Goal: Browse casually: Explore the website without a specific task or goal

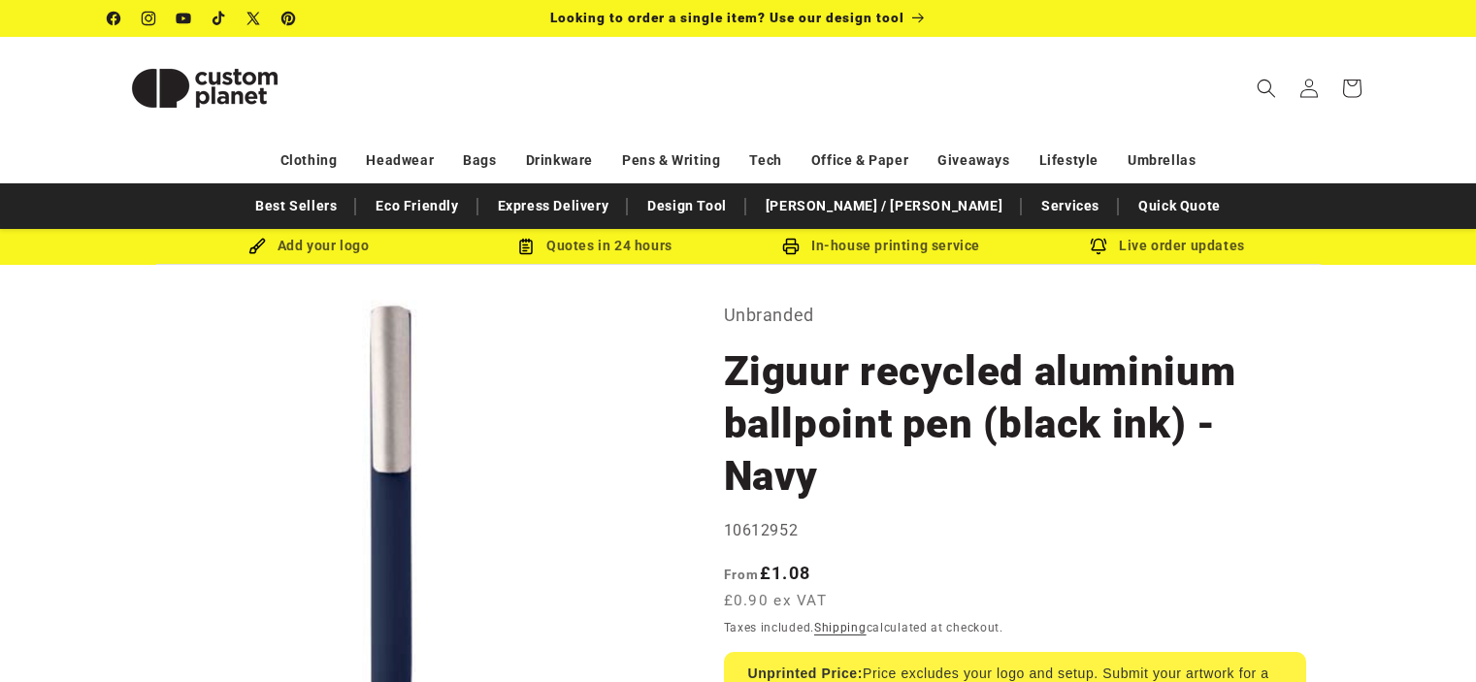
select select "**"
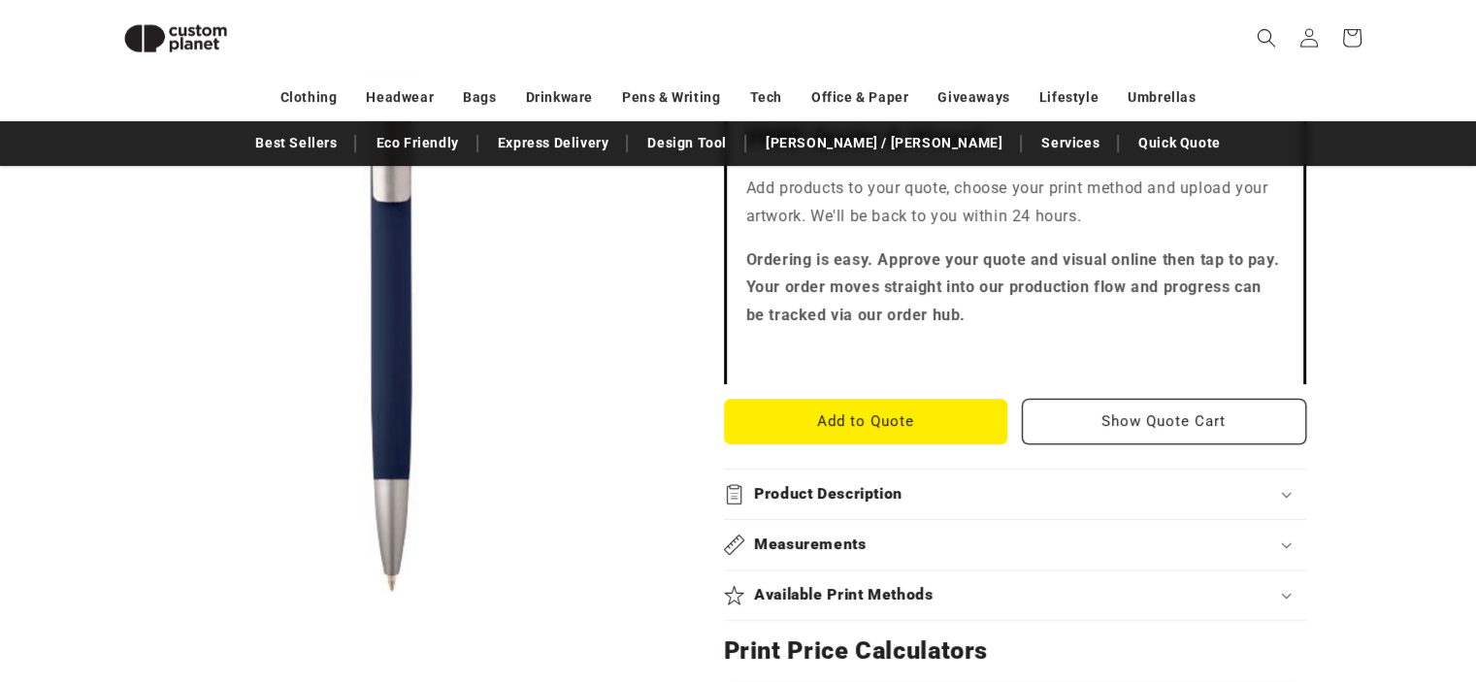
scroll to position [750, 0]
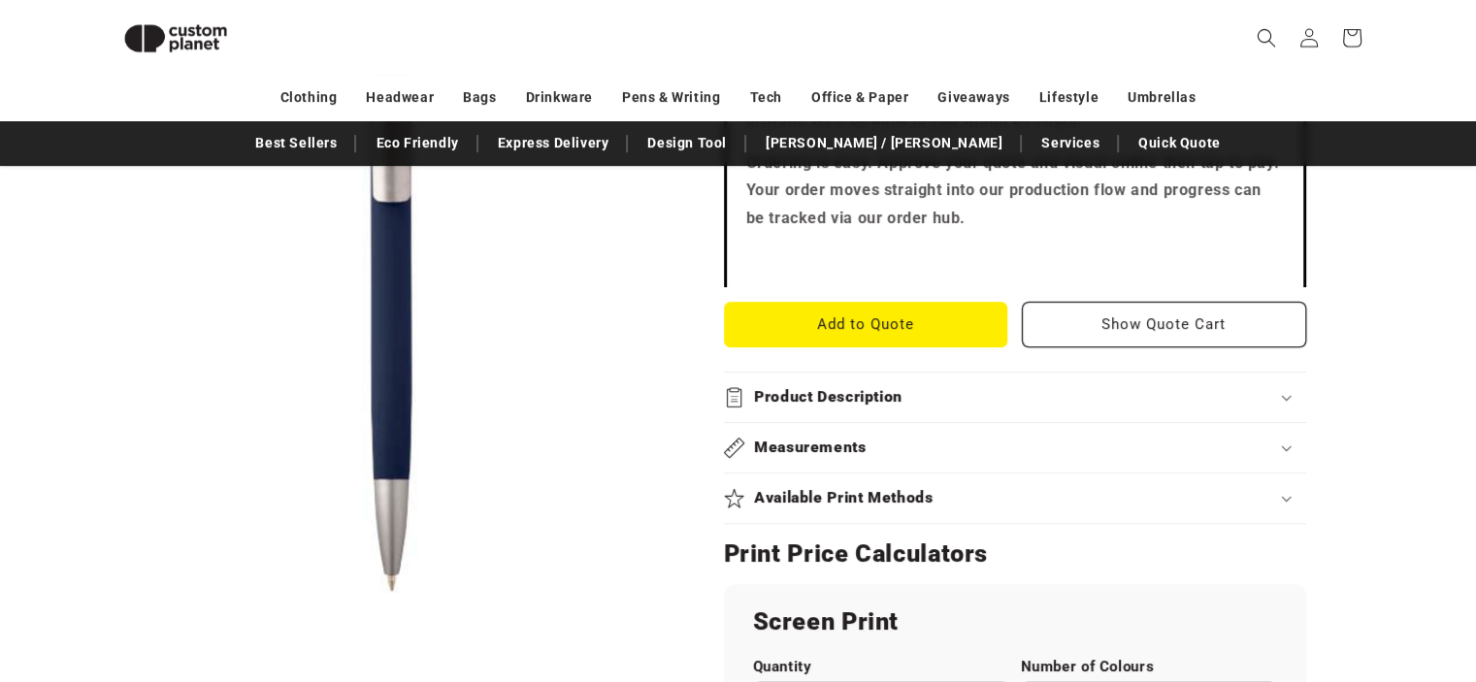
click at [817, 399] on h2 "Product Description" at bounding box center [828, 397] width 148 height 20
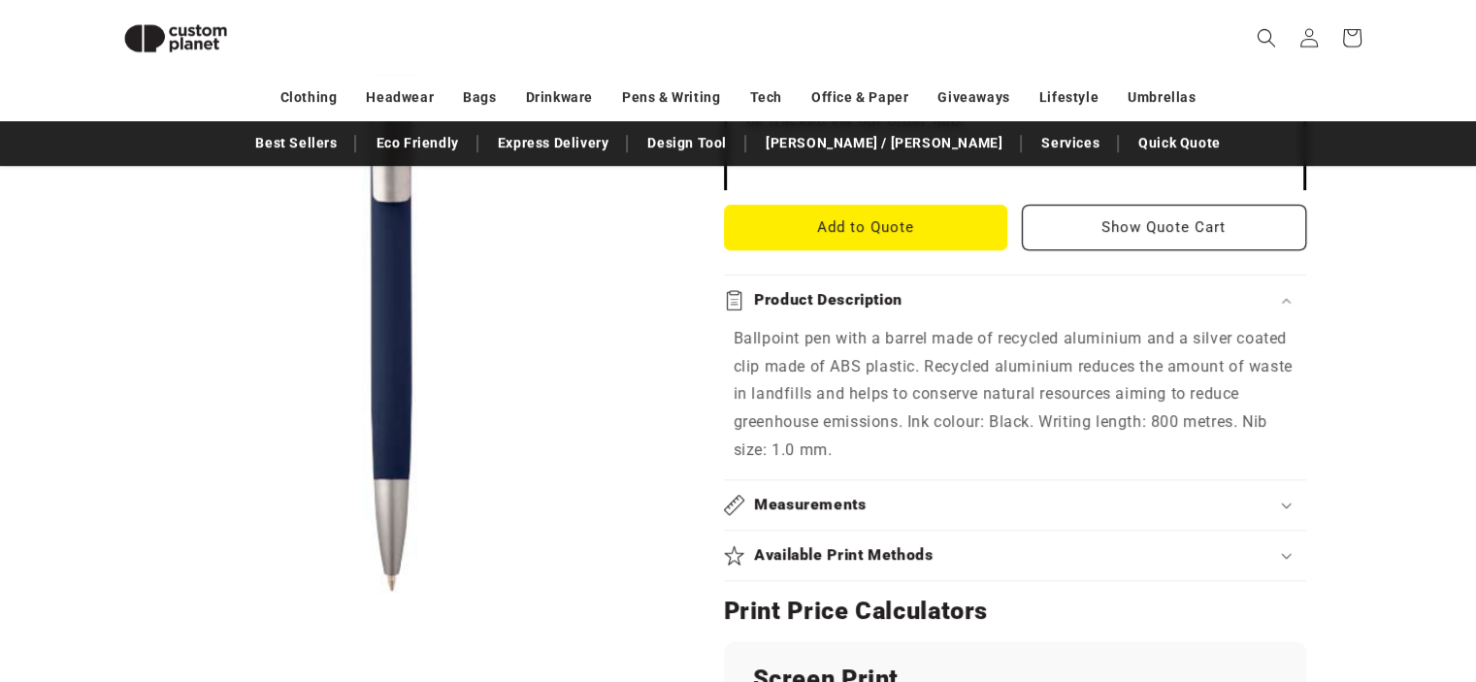
scroll to position [944, 0]
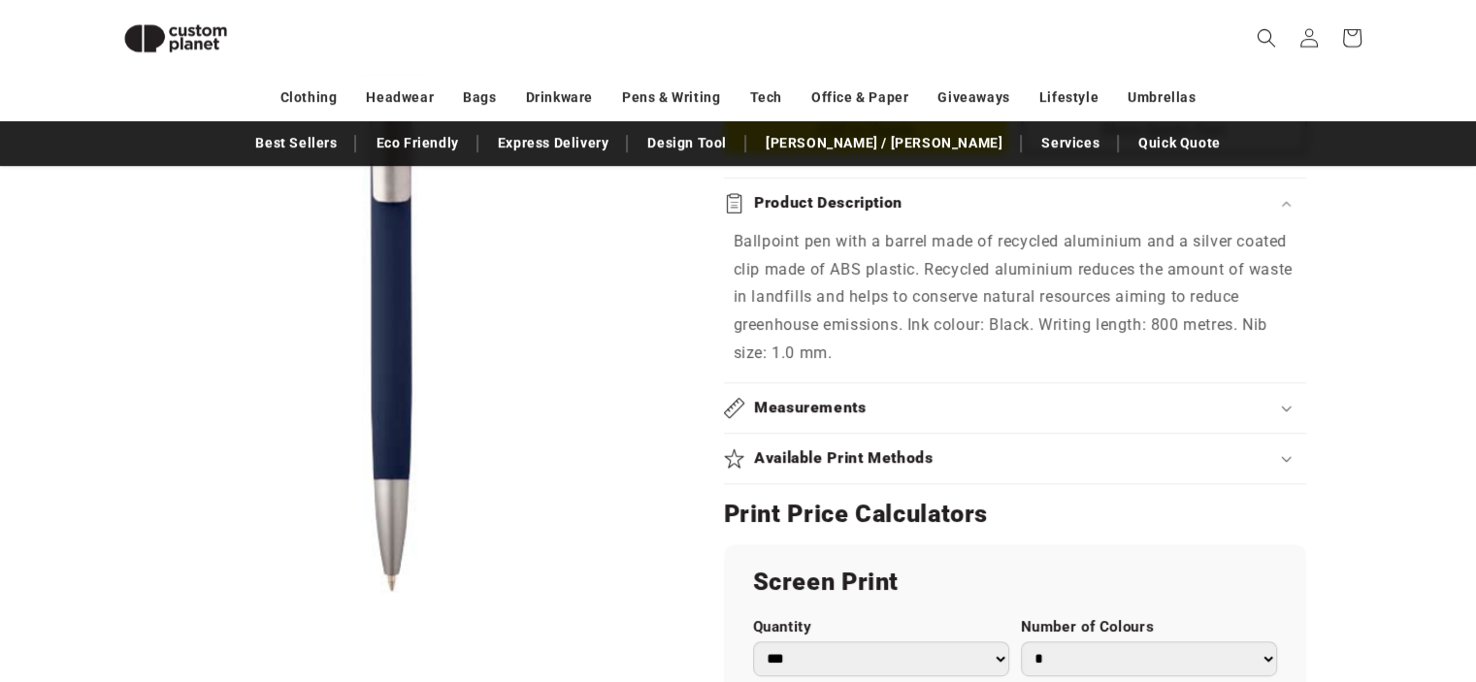
click at [1285, 451] on div "Available Print Methods" at bounding box center [1015, 458] width 582 height 20
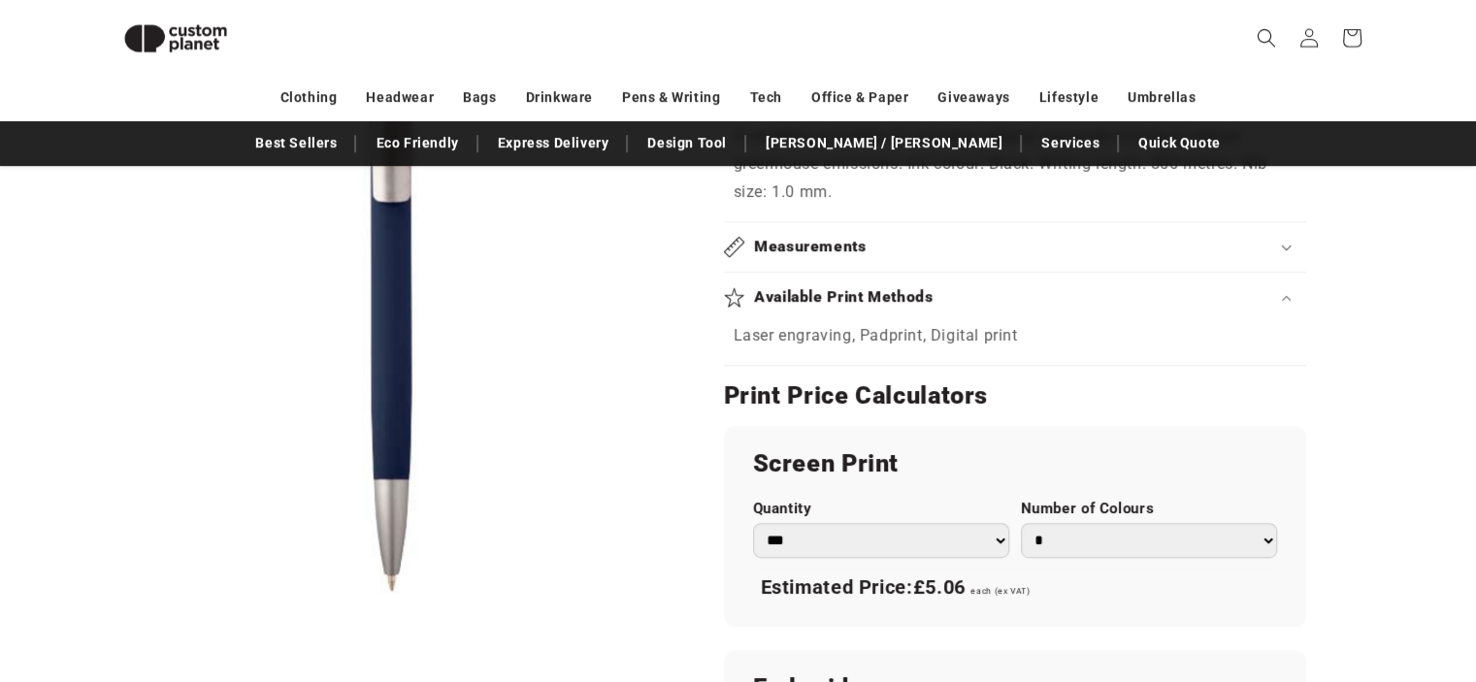
scroll to position [1138, 0]
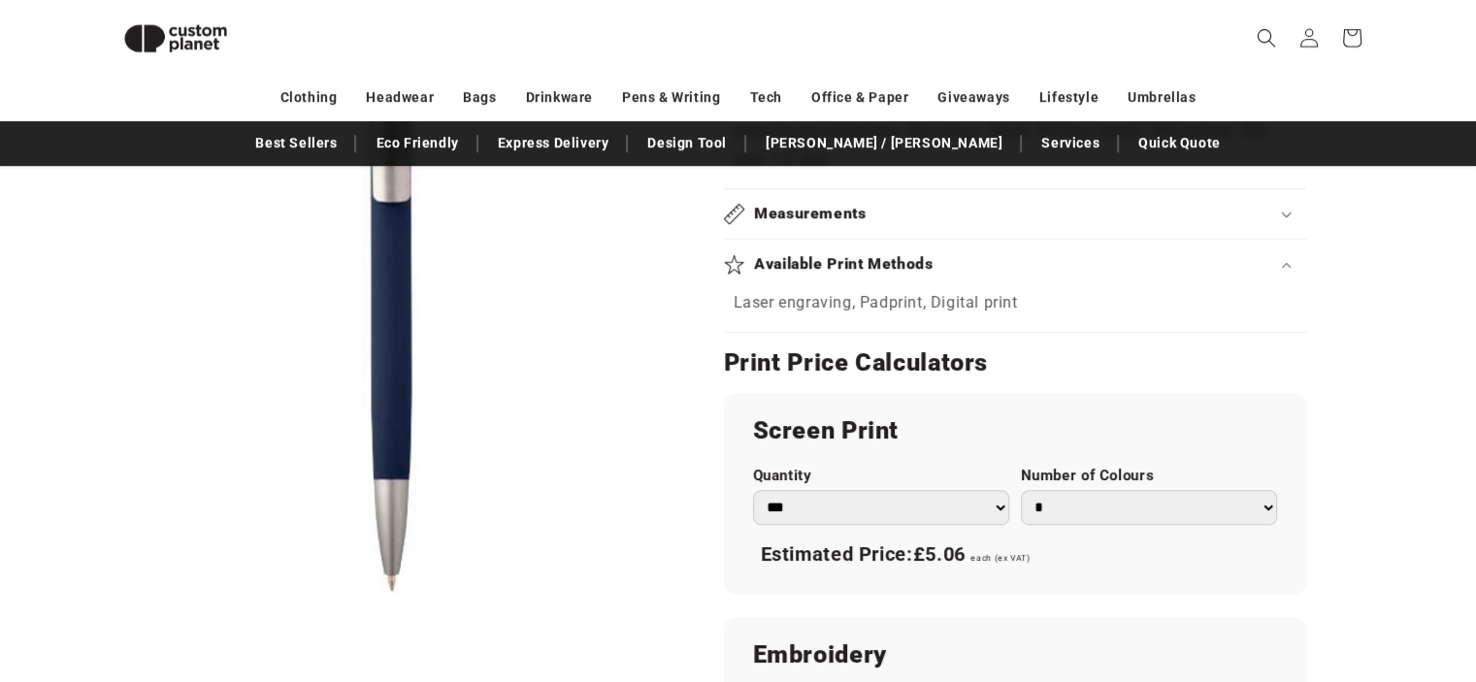
click at [1263, 505] on select "* * * * * * *" at bounding box center [1149, 507] width 256 height 35
click at [1358, 484] on div "Unbranded Ziguur recycled aluminium ballpoint pen (black ink) - Navy Ziguur rec…" at bounding box center [1022, 213] width 694 height 2154
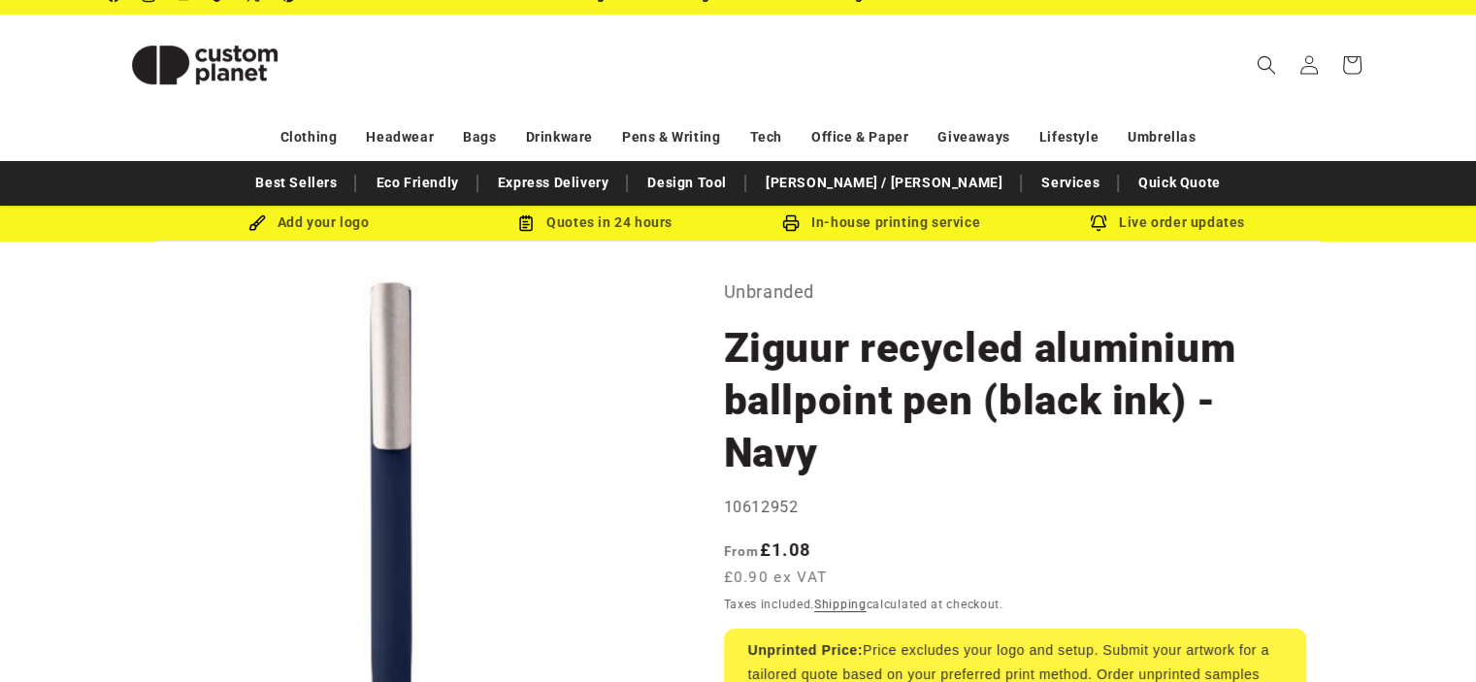
scroll to position [0, 0]
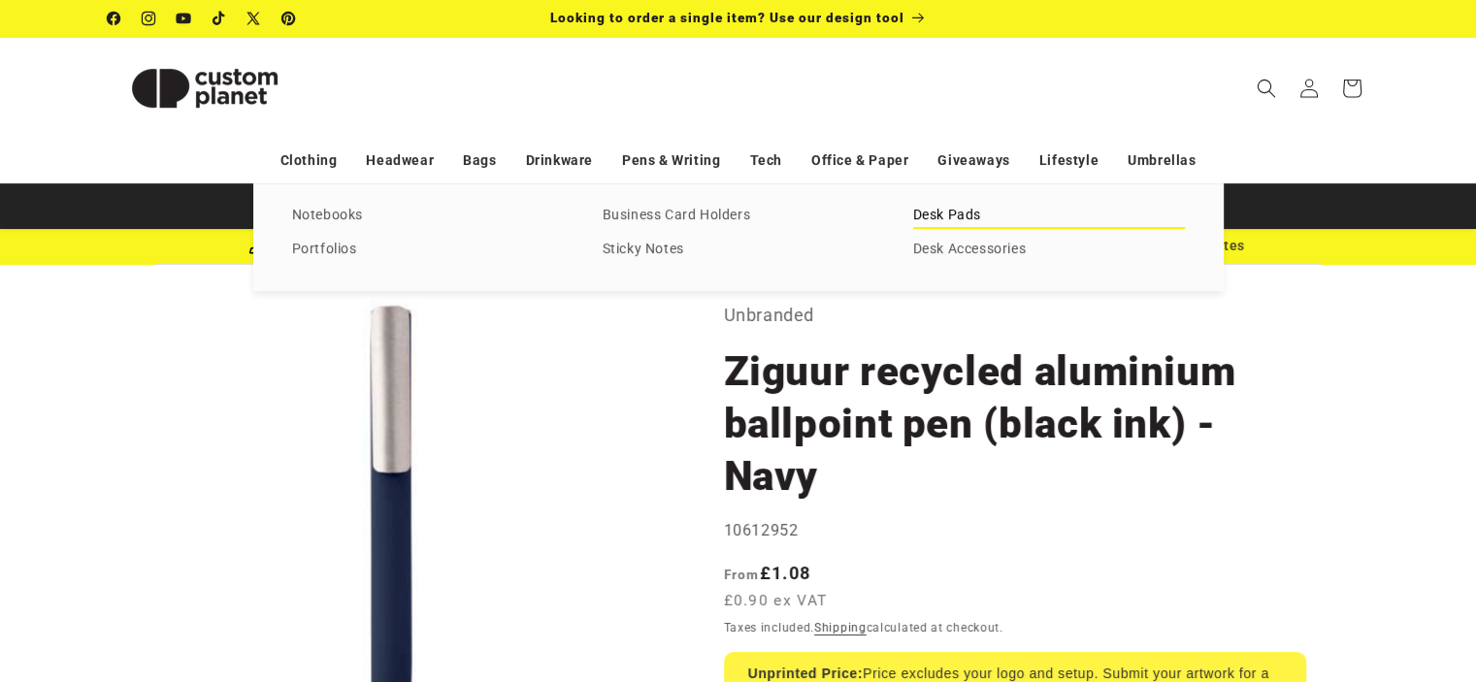
click at [933, 216] on link "Desk Pads" at bounding box center [1049, 216] width 272 height 26
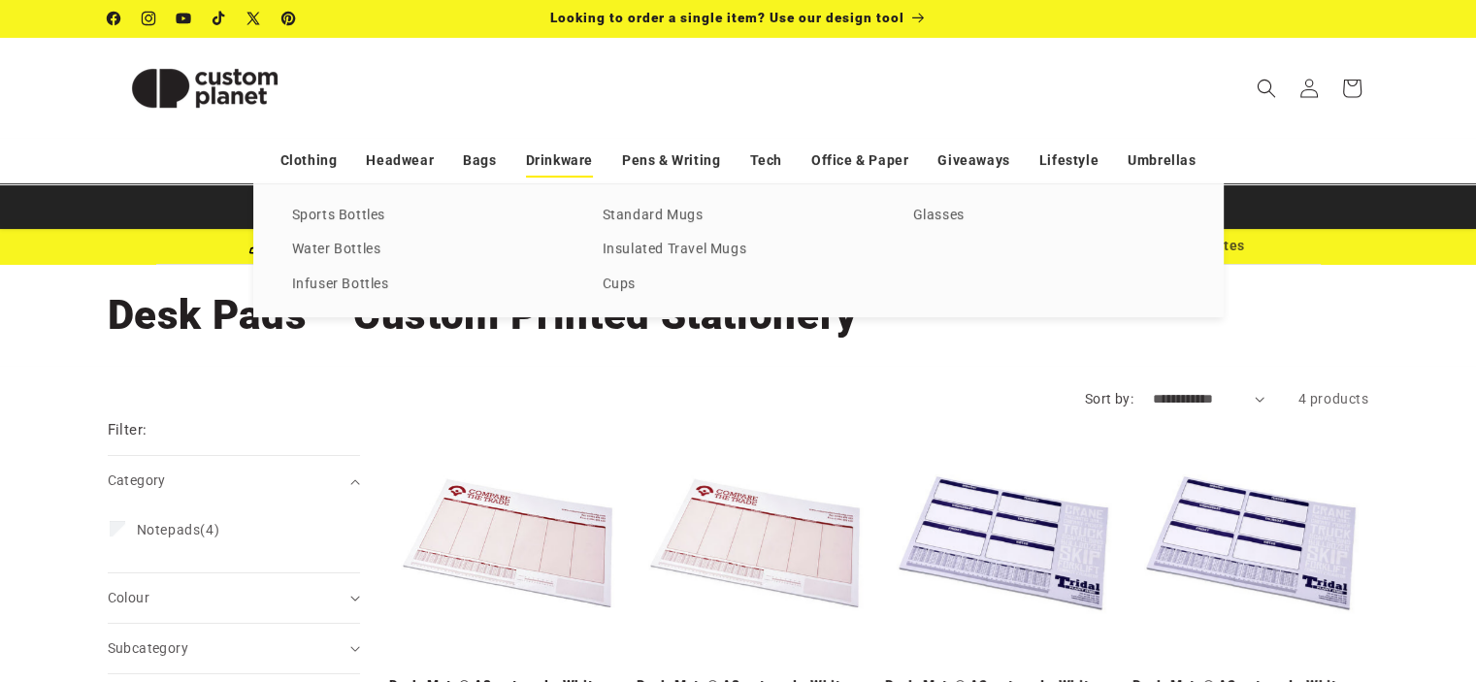
click at [569, 160] on link "Drinkware" at bounding box center [559, 161] width 67 height 34
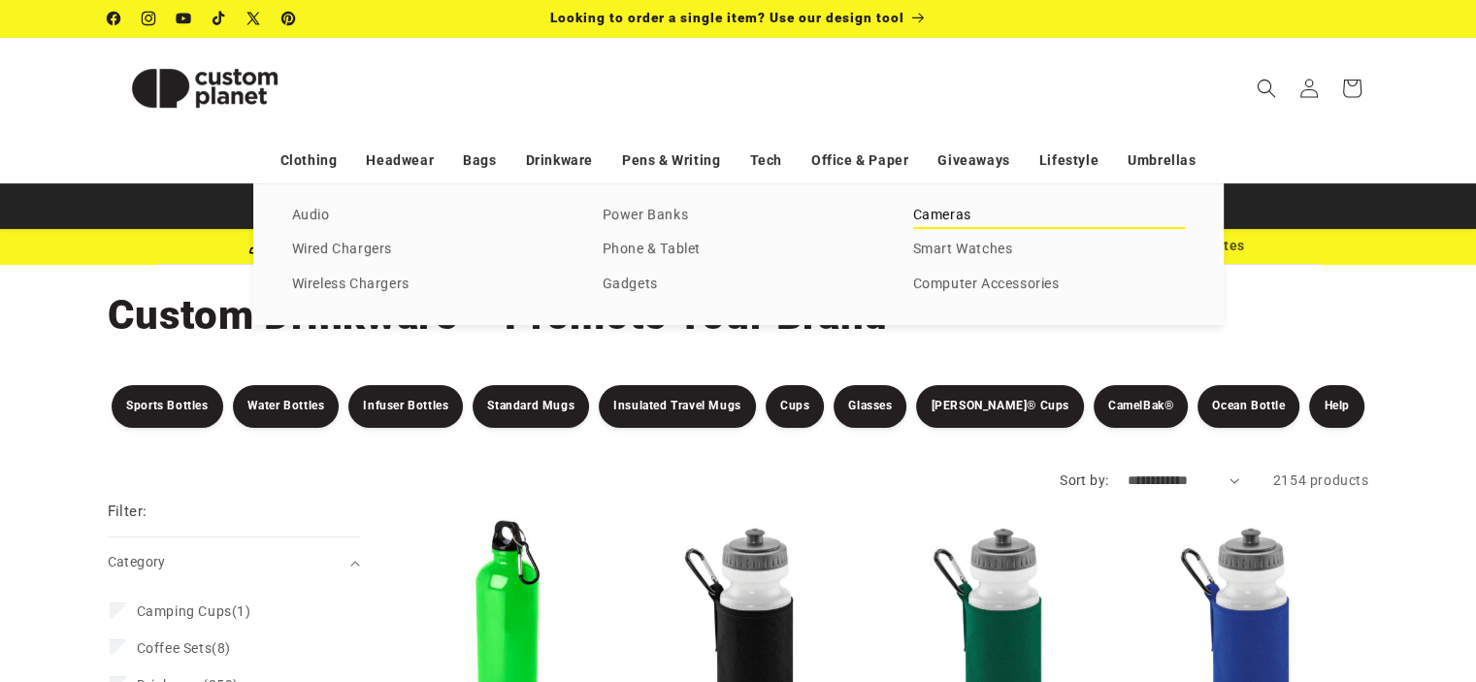
click at [936, 210] on link "Cameras" at bounding box center [1049, 216] width 272 height 26
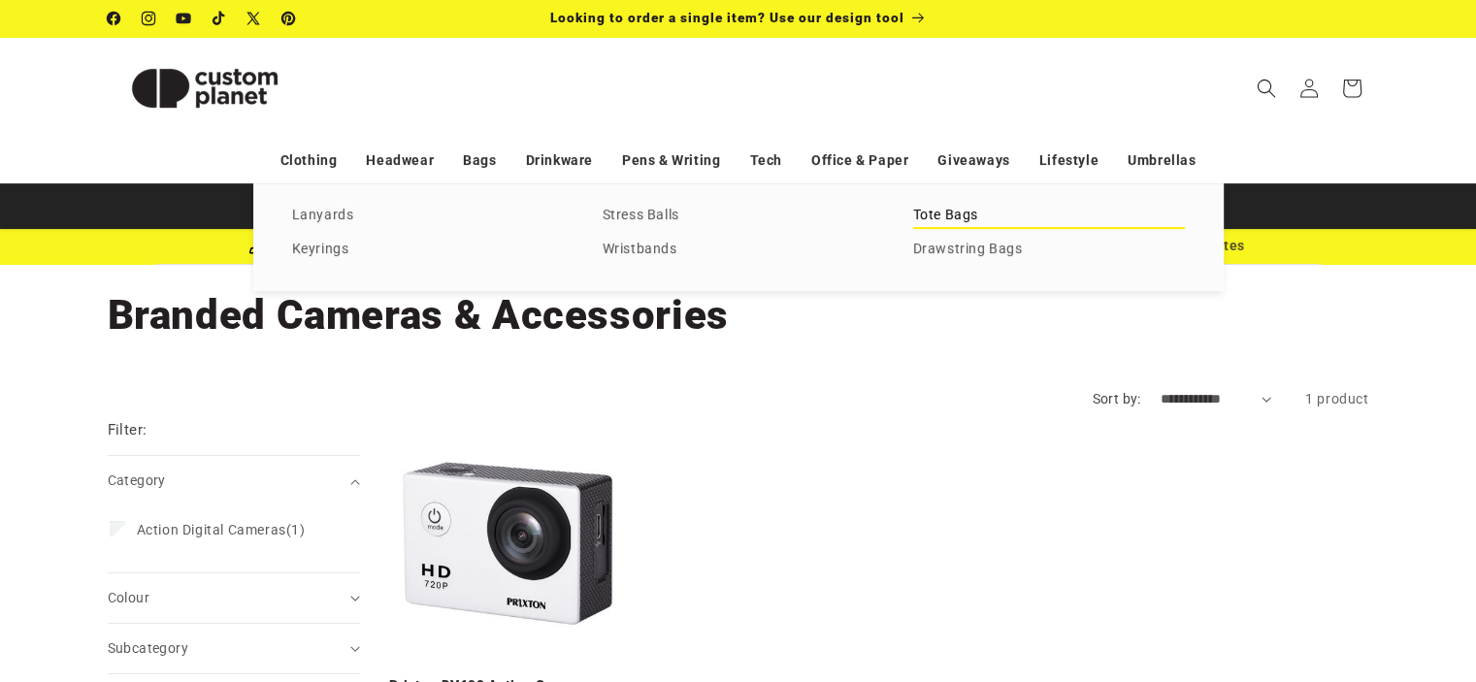
click at [962, 217] on link "Tote Bags" at bounding box center [1049, 216] width 272 height 26
